Goal: Find specific page/section: Find specific page/section

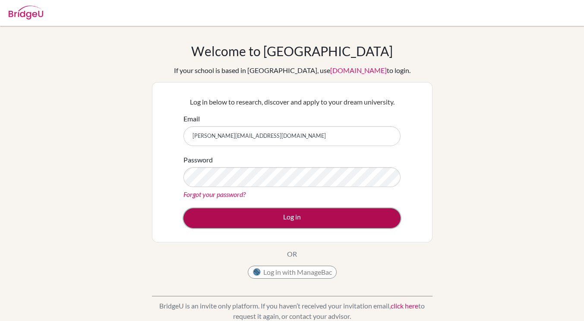
click at [221, 219] on button "Log in" at bounding box center [292, 218] width 217 height 20
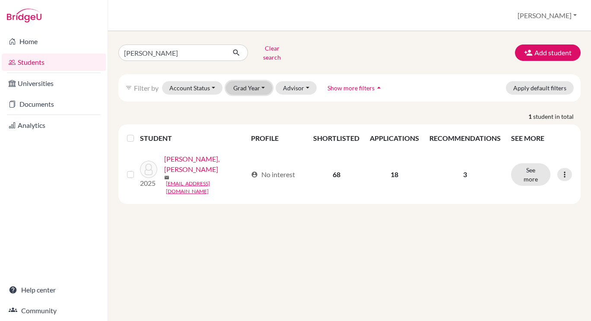
click at [260, 84] on button "Grad Year" at bounding box center [249, 87] width 47 height 13
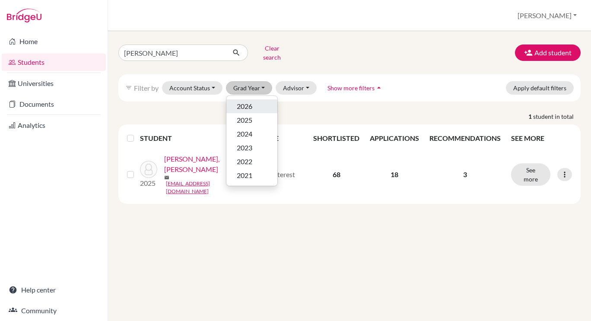
click at [257, 101] on div "2026" at bounding box center [252, 106] width 30 height 10
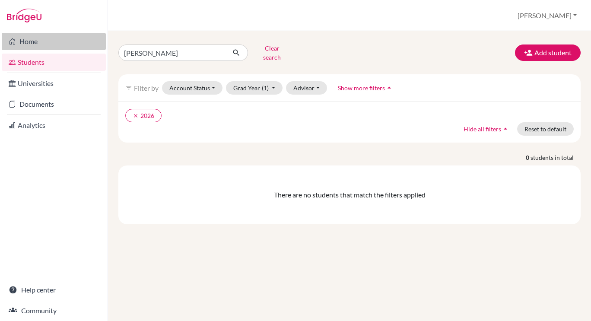
click at [32, 42] on link "Home" at bounding box center [54, 41] width 104 height 17
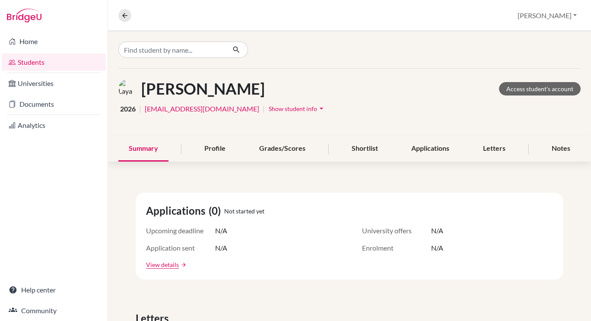
click at [268, 104] on button "Show student info arrow_drop_down" at bounding box center [297, 108] width 58 height 13
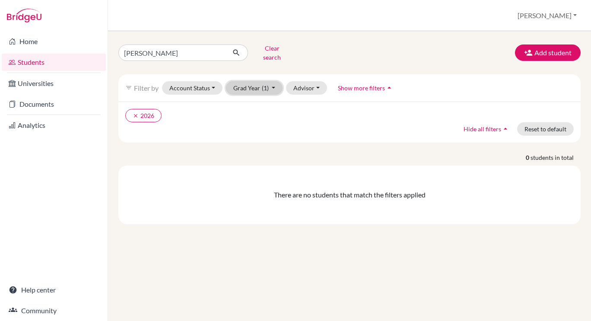
click at [252, 81] on button "Grad Year (1)" at bounding box center [254, 87] width 57 height 13
click at [315, 83] on button "Advisor" at bounding box center [306, 87] width 41 height 13
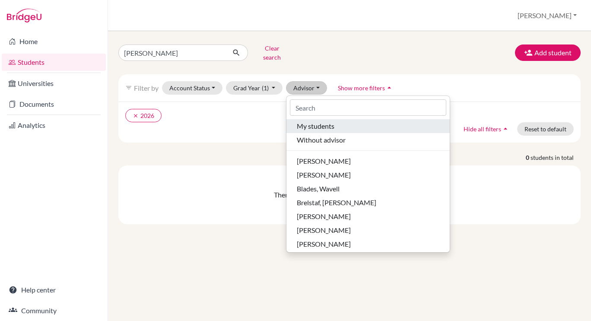
click at [315, 119] on button "My students" at bounding box center [367, 126] width 163 height 14
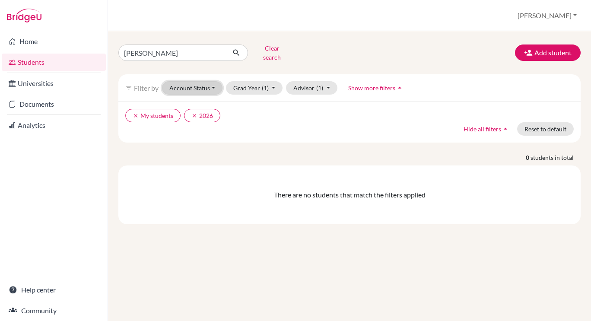
click at [175, 81] on button "Account Status" at bounding box center [192, 87] width 60 height 13
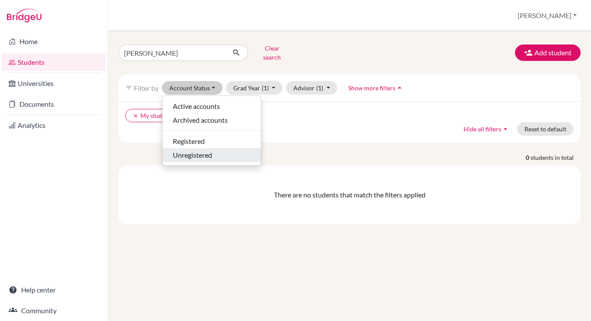
click at [184, 150] on span "Unregistered" at bounding box center [192, 155] width 39 height 10
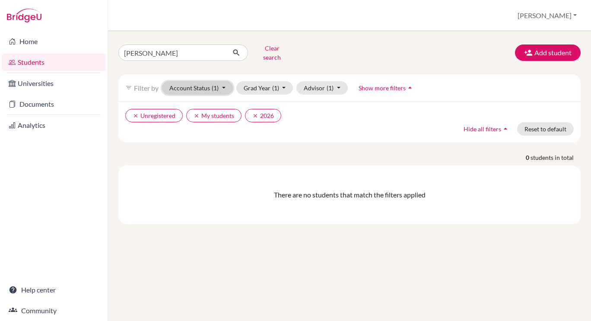
click at [199, 81] on button "Account Status (1)" at bounding box center [197, 87] width 71 height 13
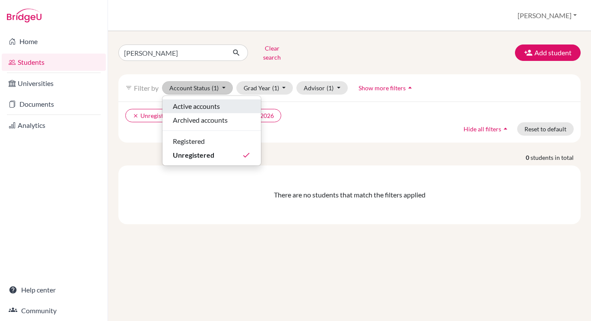
click at [199, 101] on span "Active accounts" at bounding box center [196, 106] width 47 height 10
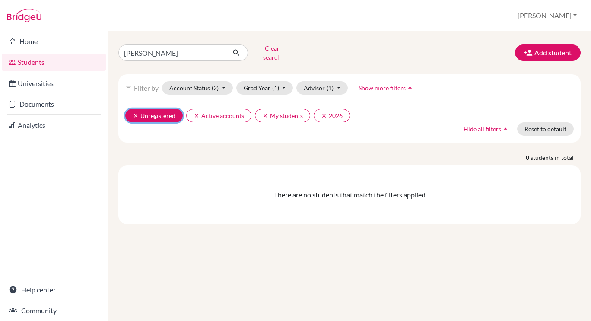
click at [133, 113] on icon "clear" at bounding box center [136, 116] width 6 height 6
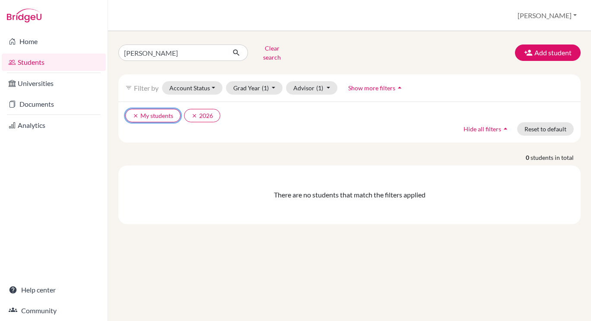
click at [133, 113] on icon "clear" at bounding box center [136, 116] width 6 height 6
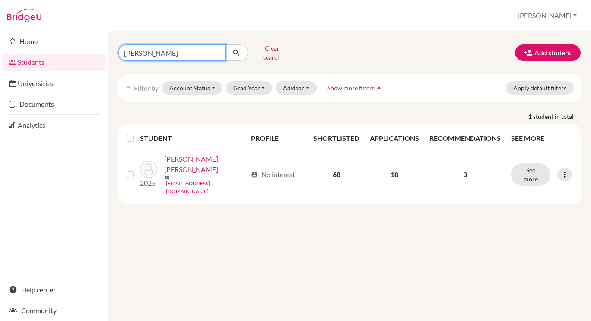
click at [174, 54] on input "abreshmina" at bounding box center [171, 52] width 107 height 16
click at [215, 51] on input "abreshmina" at bounding box center [171, 52] width 107 height 16
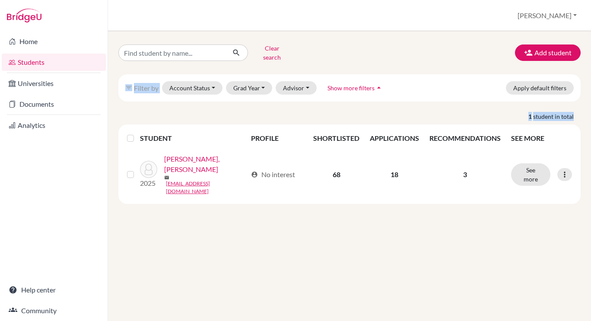
drag, startPoint x: 195, startPoint y: 205, endPoint x: 272, endPoint y: 48, distance: 175.0
click at [272, 48] on div "Clear search Add student filter_list Filter by Account Status Active accounts A…" at bounding box center [349, 176] width 483 height 290
click at [272, 48] on button "Clear search" at bounding box center [272, 52] width 48 height 22
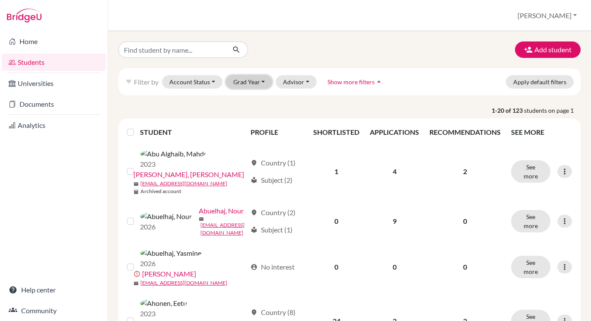
click at [239, 88] on button "Grad Year" at bounding box center [249, 81] width 47 height 13
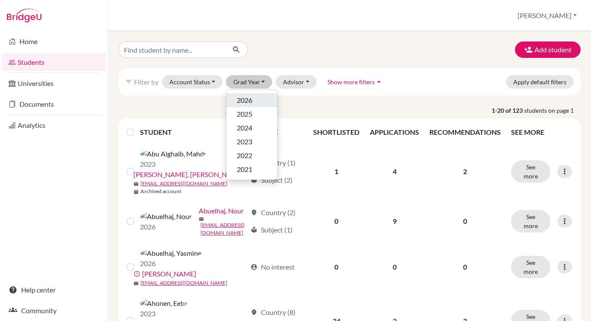
click at [240, 98] on span "2026" at bounding box center [245, 100] width 16 height 10
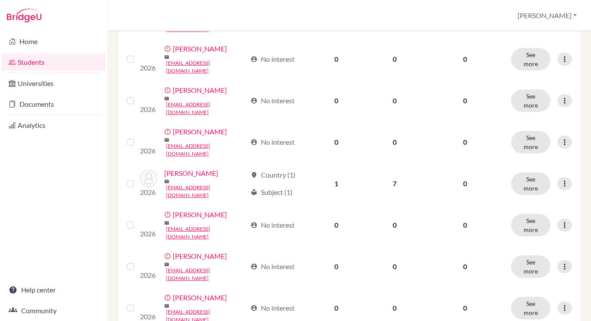
scroll to position [579, 0]
